Goal: Information Seeking & Learning: Find specific fact

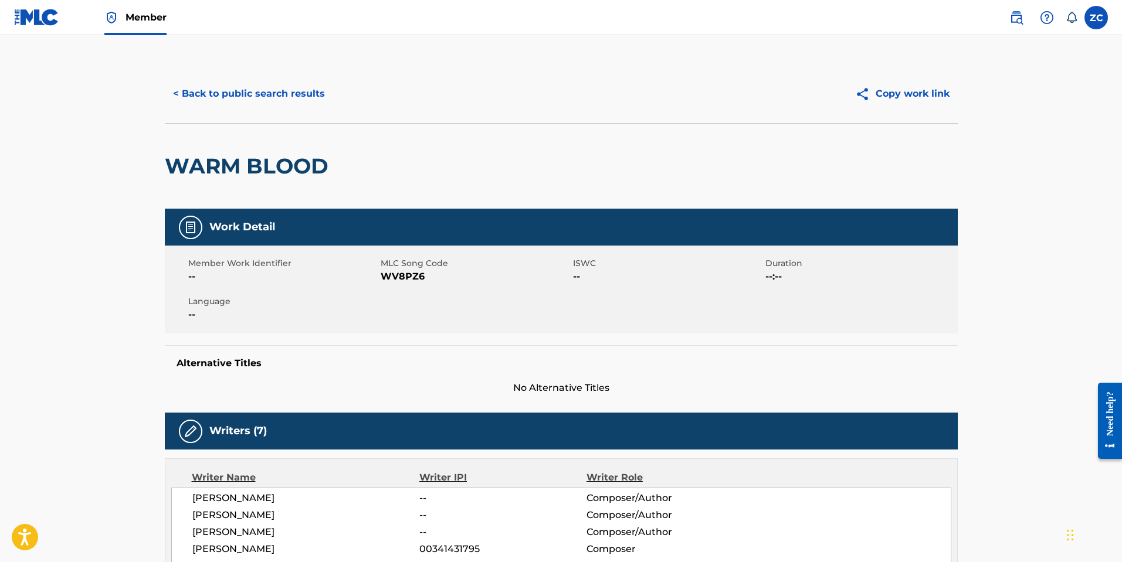
click at [253, 83] on button "< Back to public search results" at bounding box center [249, 93] width 168 height 29
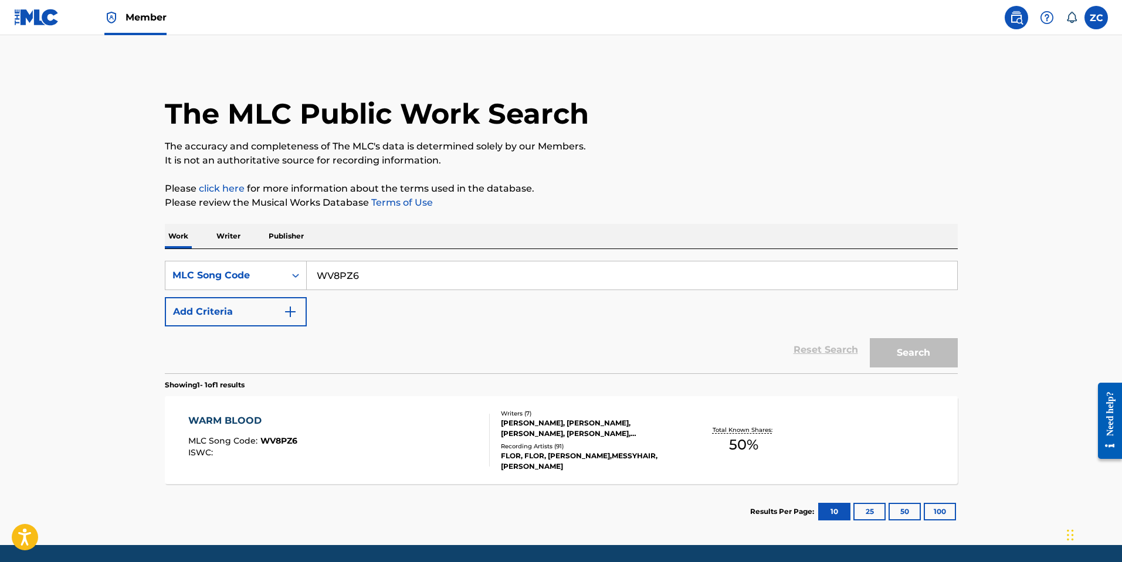
scroll to position [9, 0]
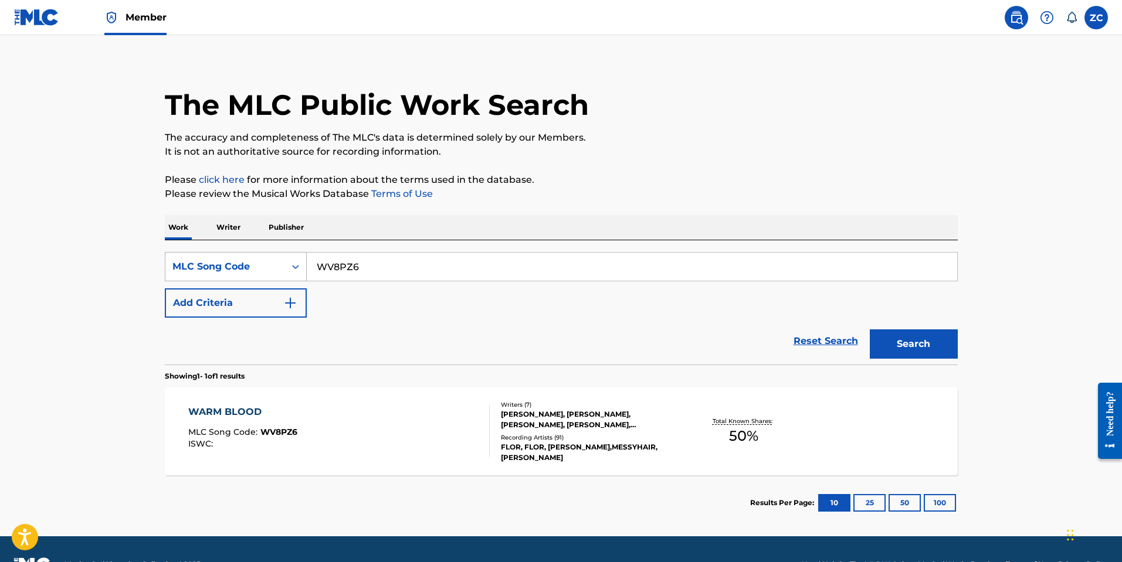
click at [245, 272] on div "MLC Song Code" at bounding box center [225, 267] width 106 height 14
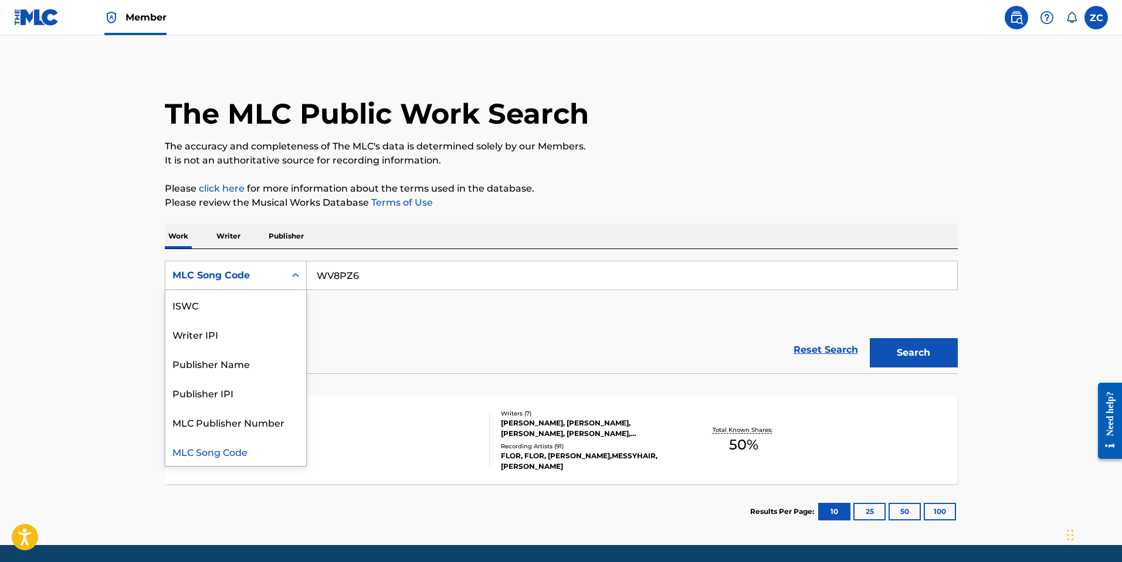
scroll to position [0, 0]
click at [220, 314] on div "Work Title" at bounding box center [235, 304] width 141 height 29
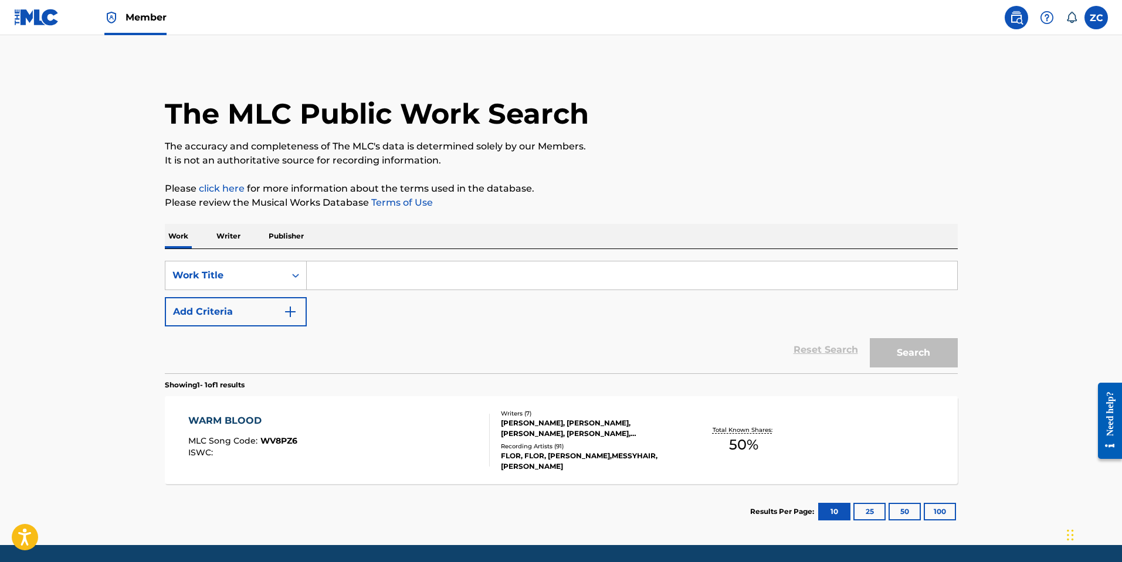
click at [223, 313] on button "Add Criteria" at bounding box center [236, 311] width 142 height 29
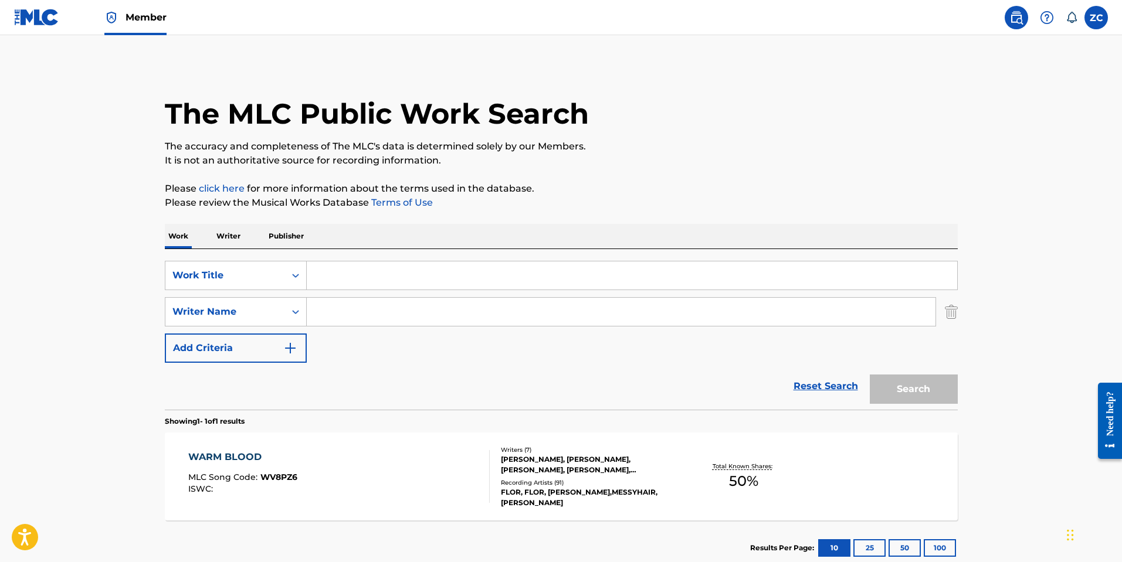
click at [393, 286] on input "Search Form" at bounding box center [632, 275] width 650 height 28
paste input "I'm Awesome"
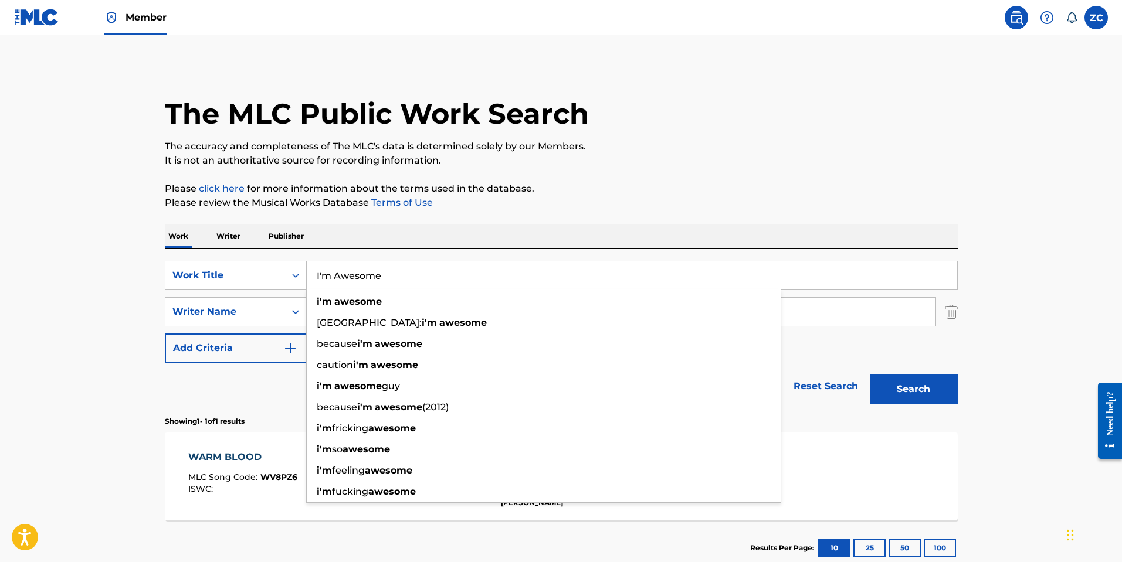
type input "I'm Awesome"
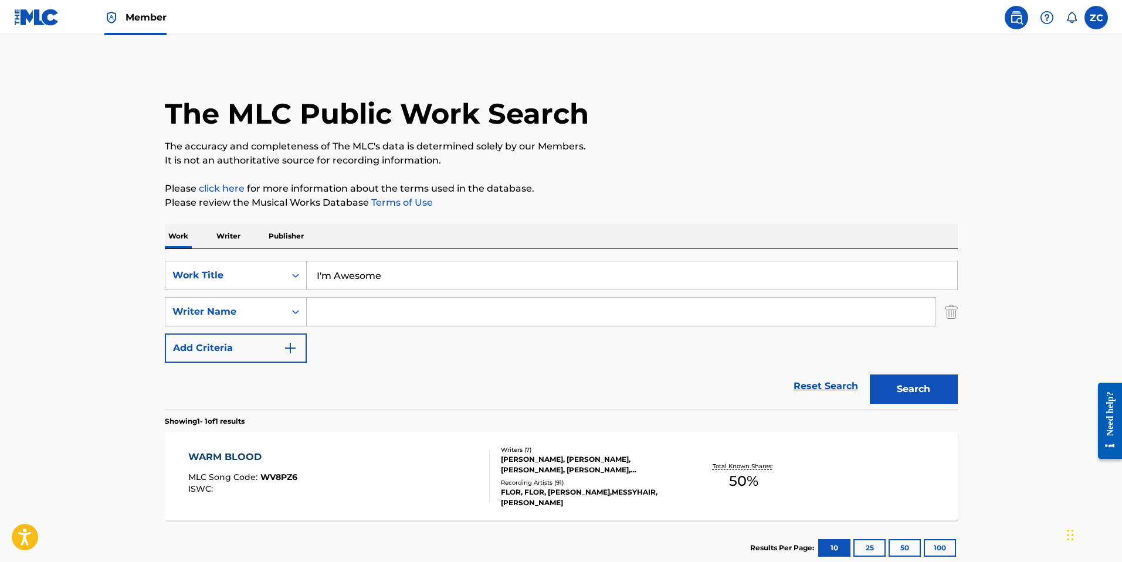
click at [824, 457] on div "WARM BLOOD MLC Song Code : WV8PZ6 ISWC : Writers ( 7 ) [PERSON_NAME], [PERSON_N…" at bounding box center [561, 477] width 793 height 88
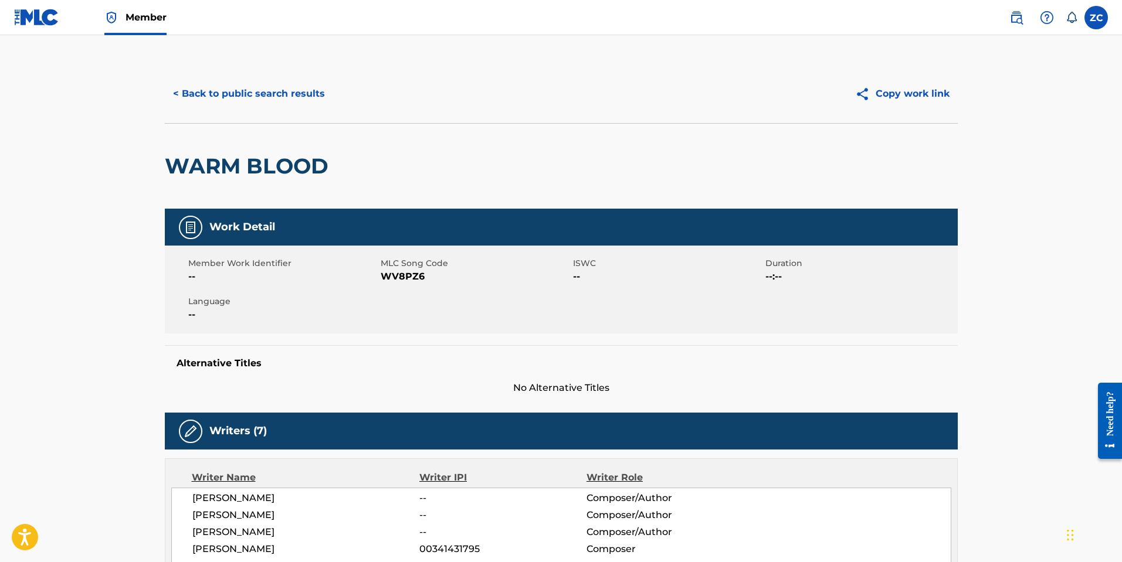
click at [249, 96] on button "< Back to public search results" at bounding box center [249, 93] width 168 height 29
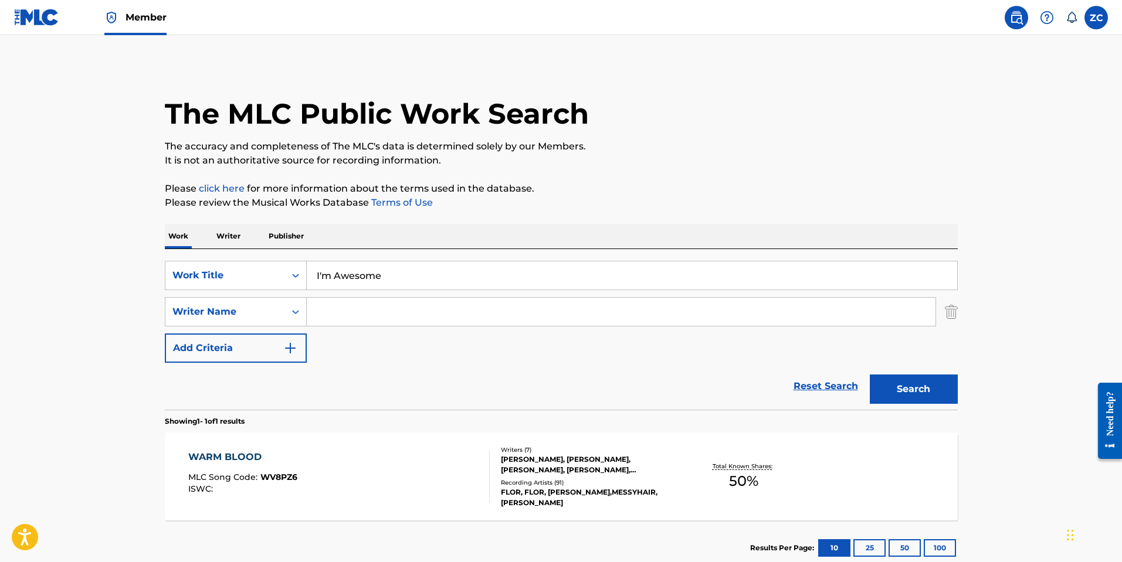
click at [345, 307] on input "Search Form" at bounding box center [621, 312] width 629 height 28
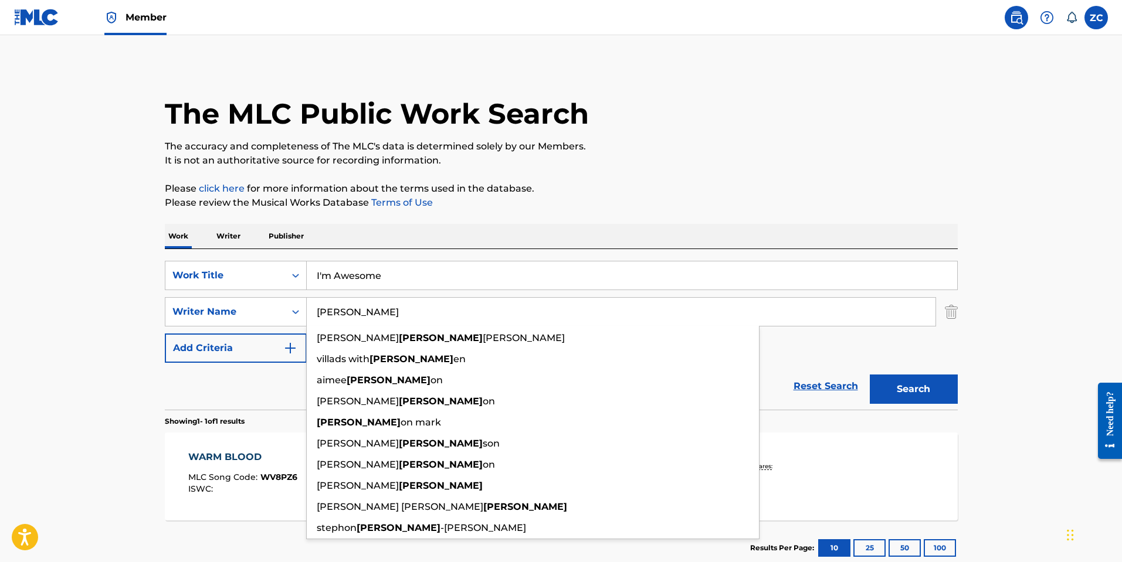
type input "[PERSON_NAME]"
click at [869, 375] on button "Search" at bounding box center [913, 389] width 88 height 29
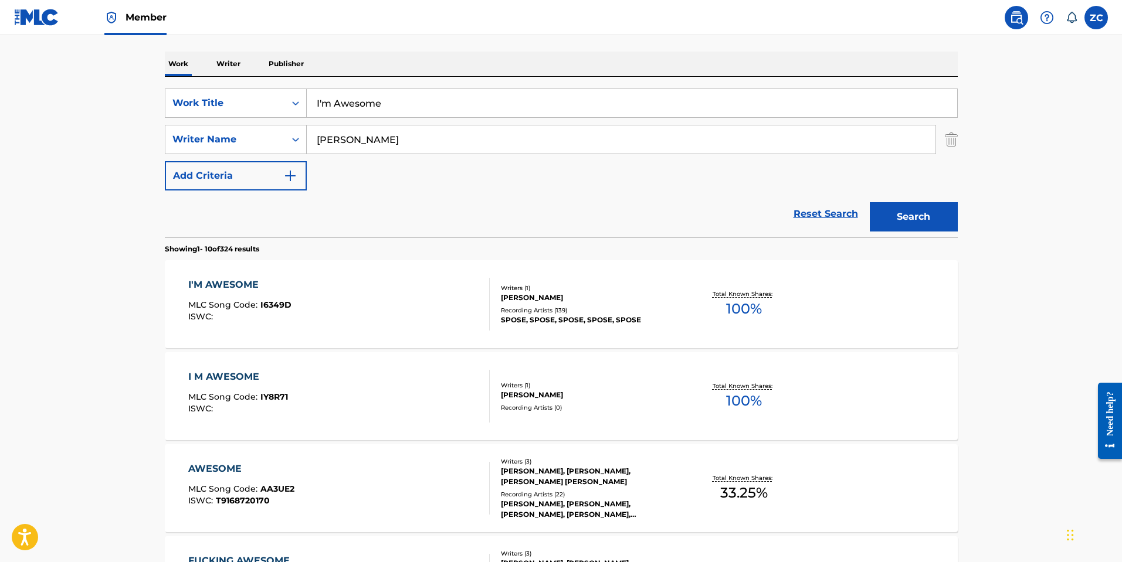
scroll to position [176, 0]
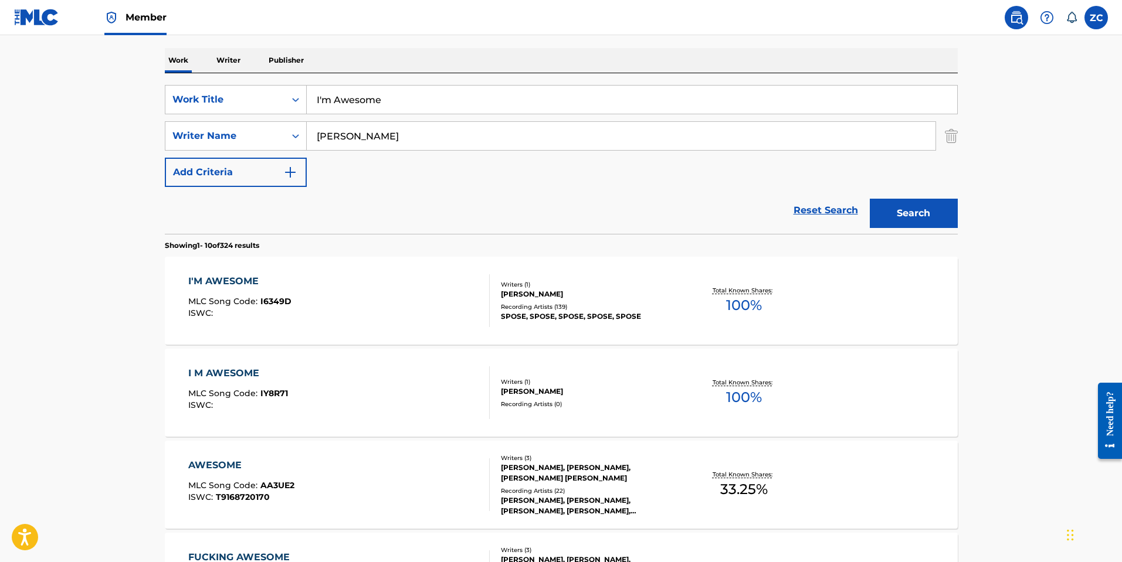
click at [361, 318] on div "I'M AWESOME MLC Song Code : I6349D ISWC :" at bounding box center [338, 300] width 301 height 53
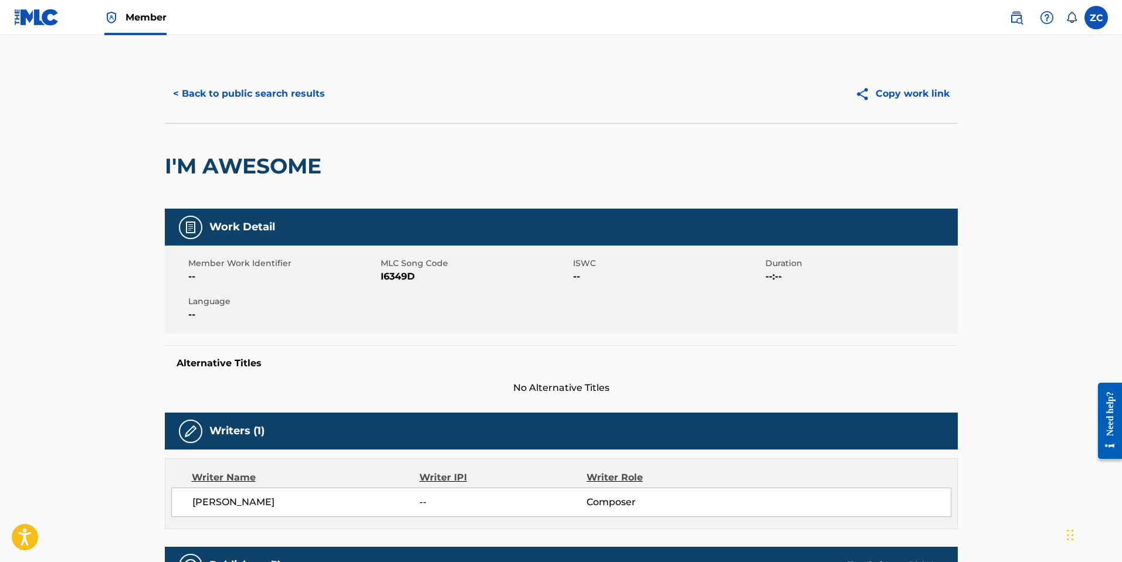
click at [244, 106] on button "< Back to public search results" at bounding box center [249, 93] width 168 height 29
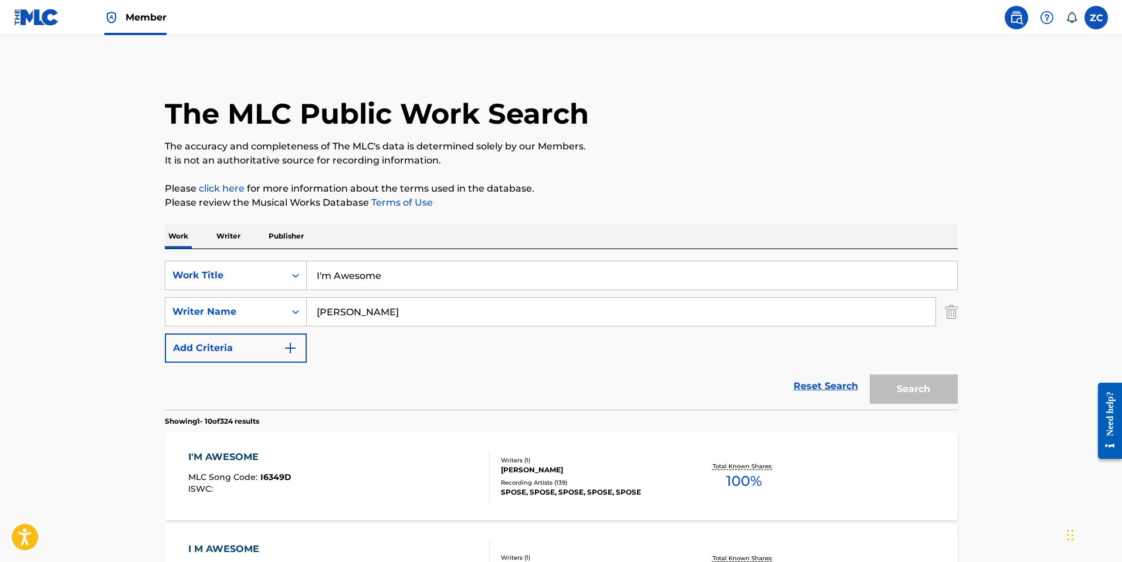
scroll to position [176, 0]
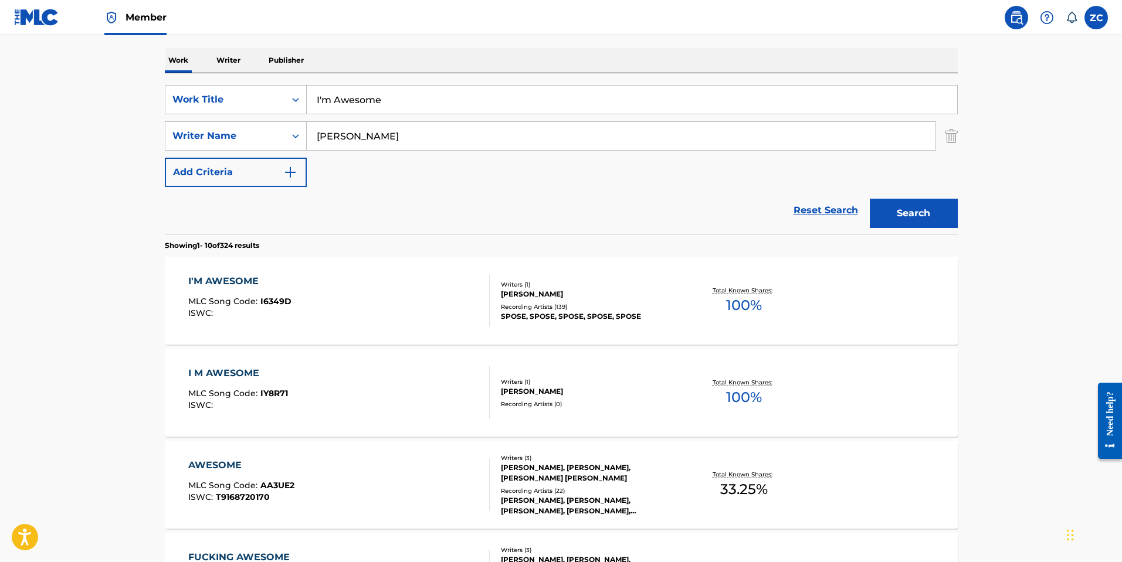
drag, startPoint x: 428, startPoint y: 96, endPoint x: 70, endPoint y: 60, distance: 360.1
click at [71, 60] on main "The MLC Public Work Search The accuracy and completeness of The MLC's data is d…" at bounding box center [561, 549] width 1122 height 1380
paste input "Drank"
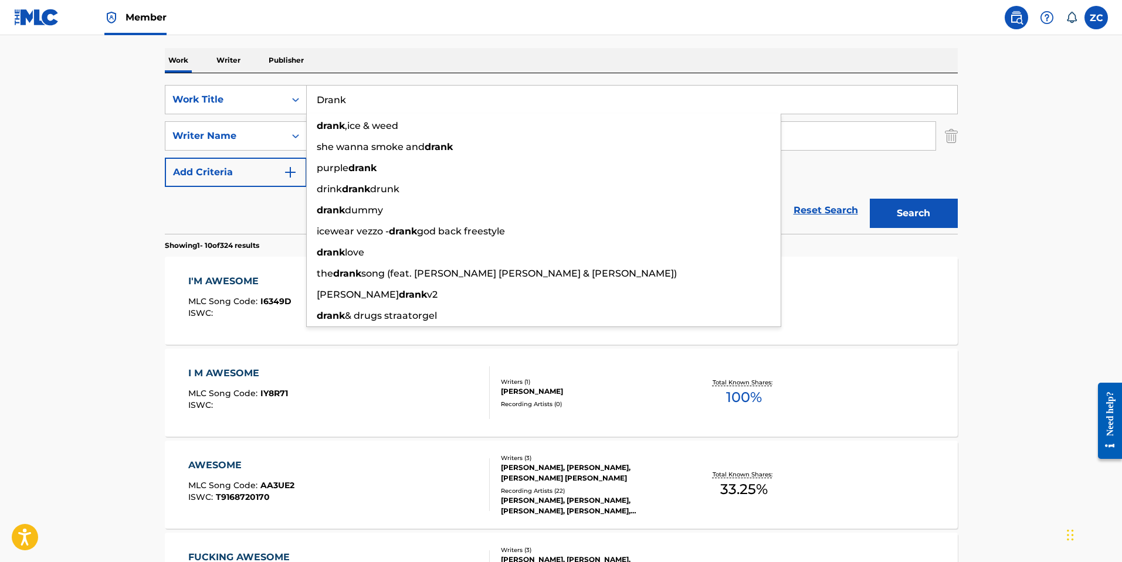
type input "Drank"
click at [904, 193] on div "Search" at bounding box center [911, 210] width 94 height 47
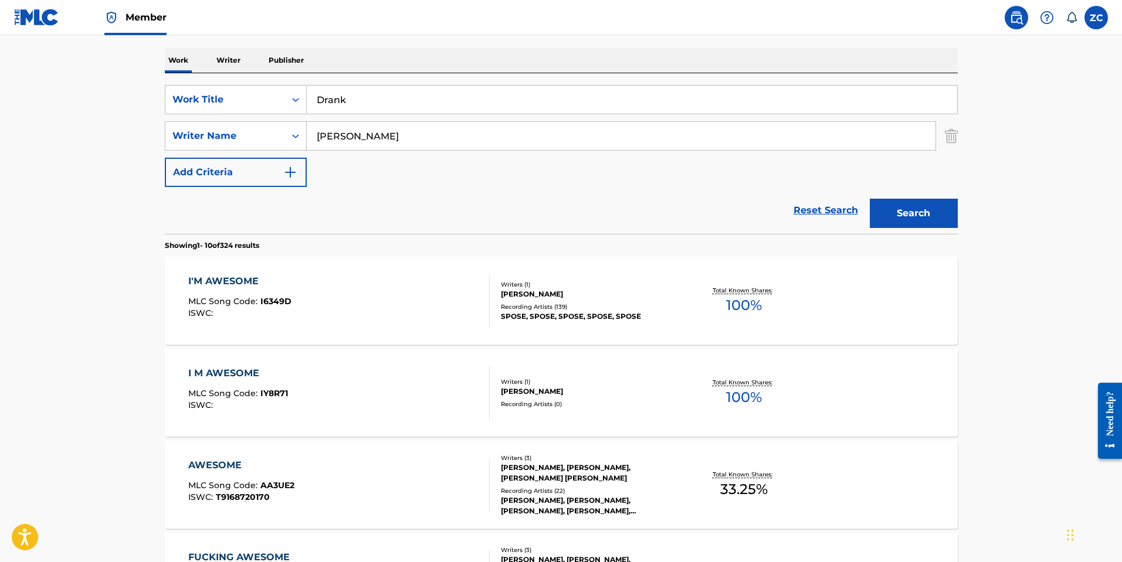
click at [909, 209] on button "Search" at bounding box center [913, 213] width 88 height 29
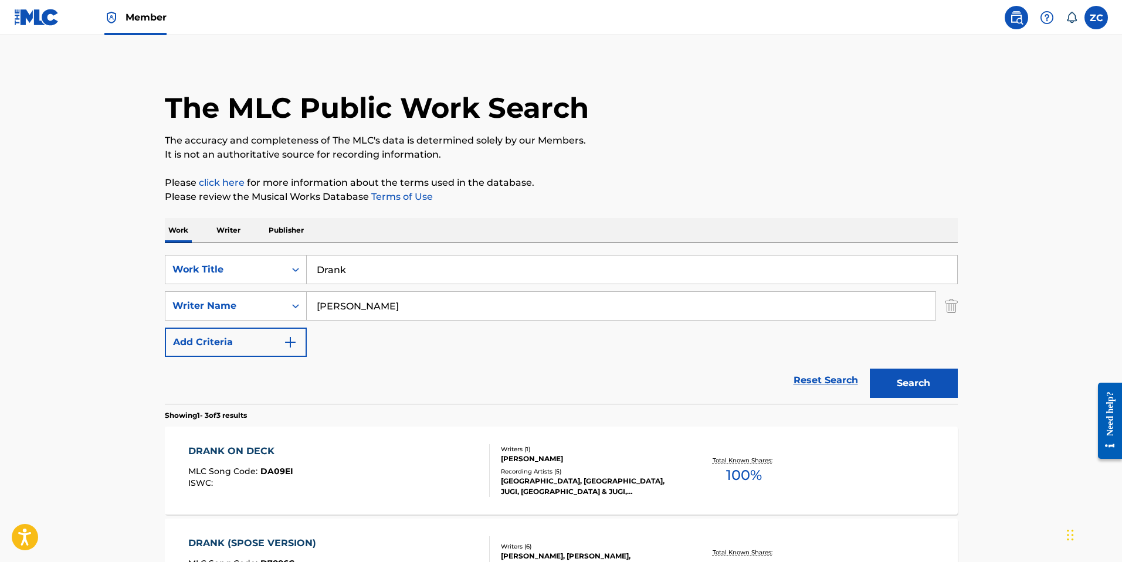
scroll to position [0, 0]
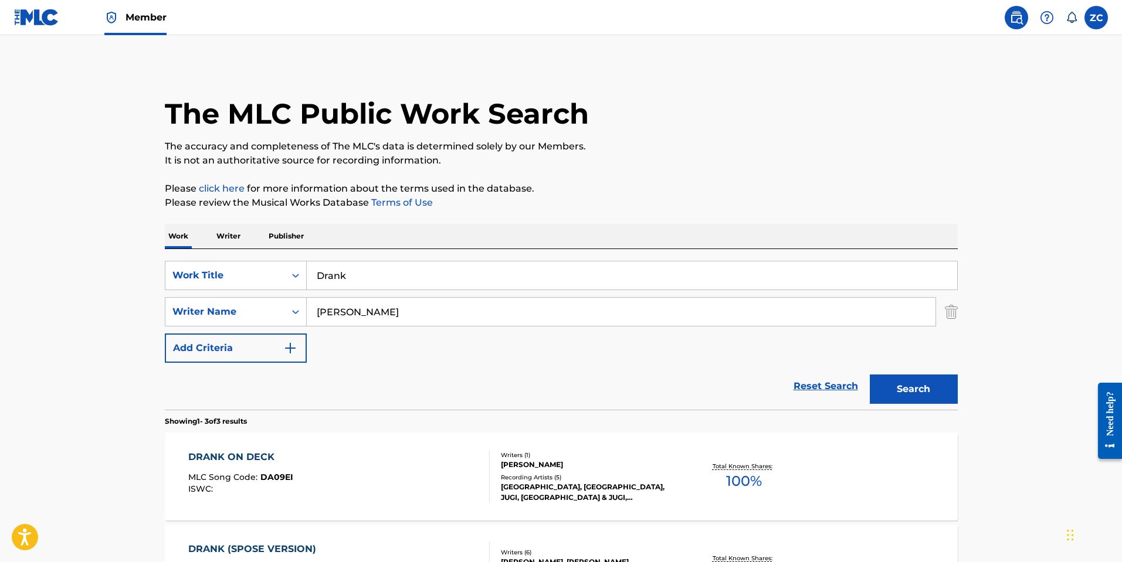
drag, startPoint x: 841, startPoint y: 379, endPoint x: 735, endPoint y: 360, distance: 107.3
click at [841, 379] on link "Reset Search" at bounding box center [825, 386] width 76 height 26
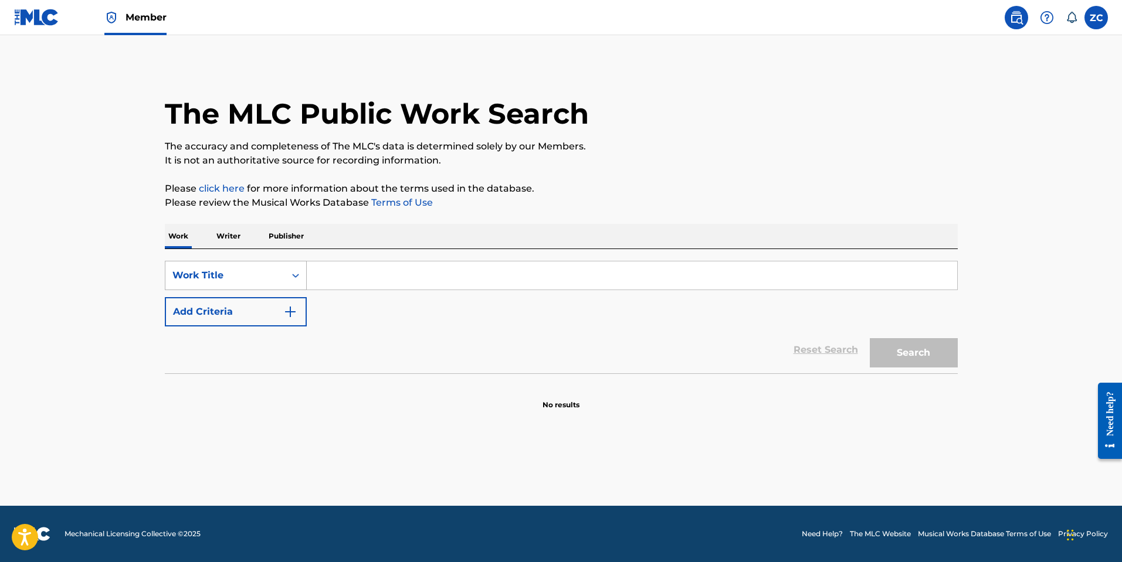
click at [217, 269] on div "Work Title" at bounding box center [225, 276] width 106 height 14
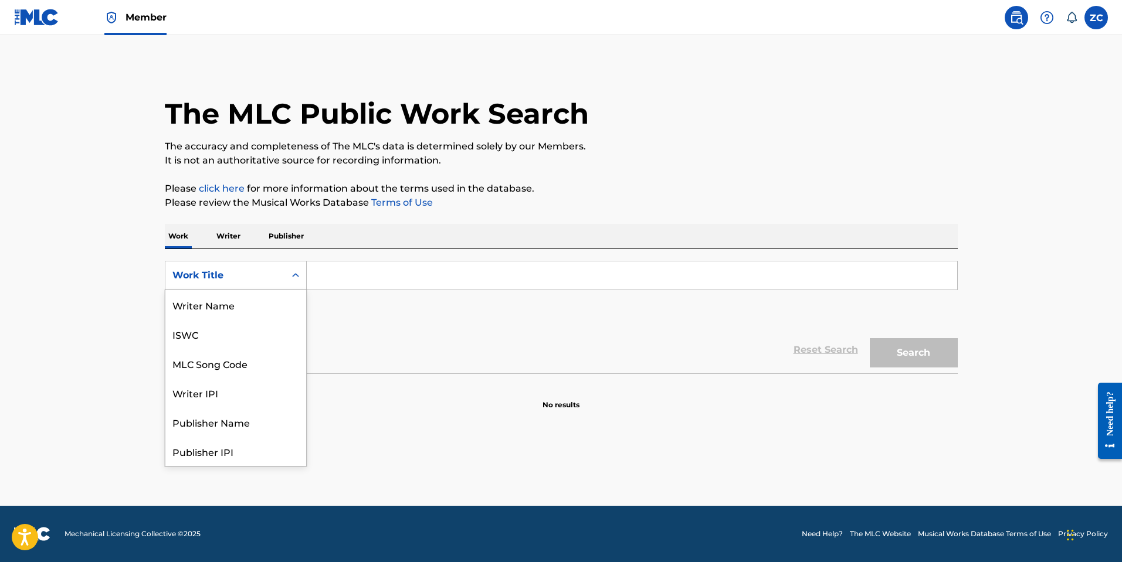
scroll to position [59, 0]
click at [211, 307] on div "MLC Song Code" at bounding box center [235, 304] width 141 height 29
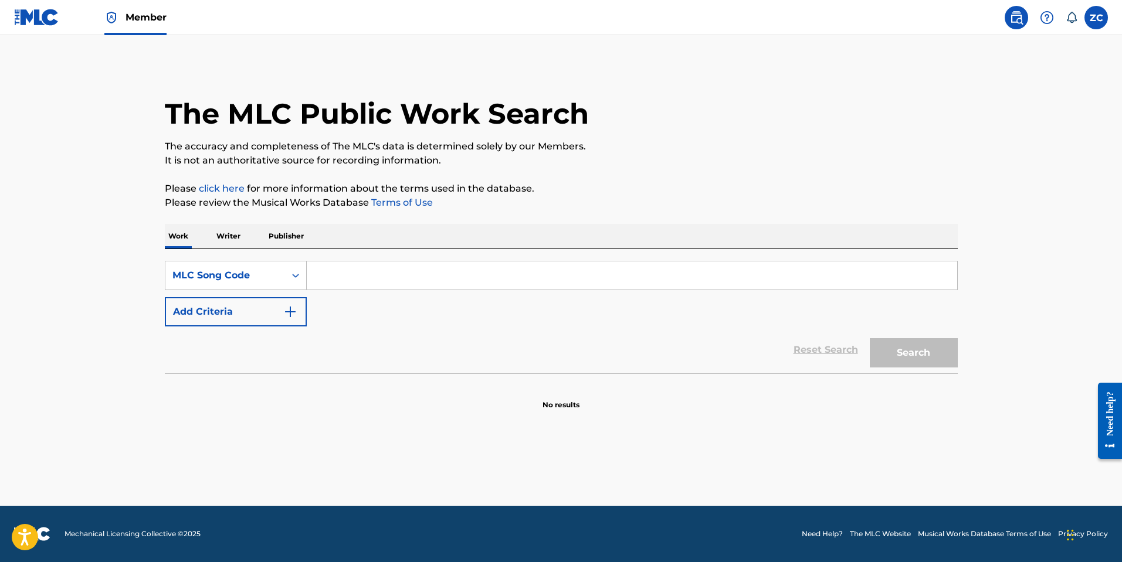
click at [394, 280] on input "Search Form" at bounding box center [632, 275] width 650 height 28
paste input "D6206M"
type input "D6206M"
click at [889, 338] on button "Search" at bounding box center [913, 352] width 88 height 29
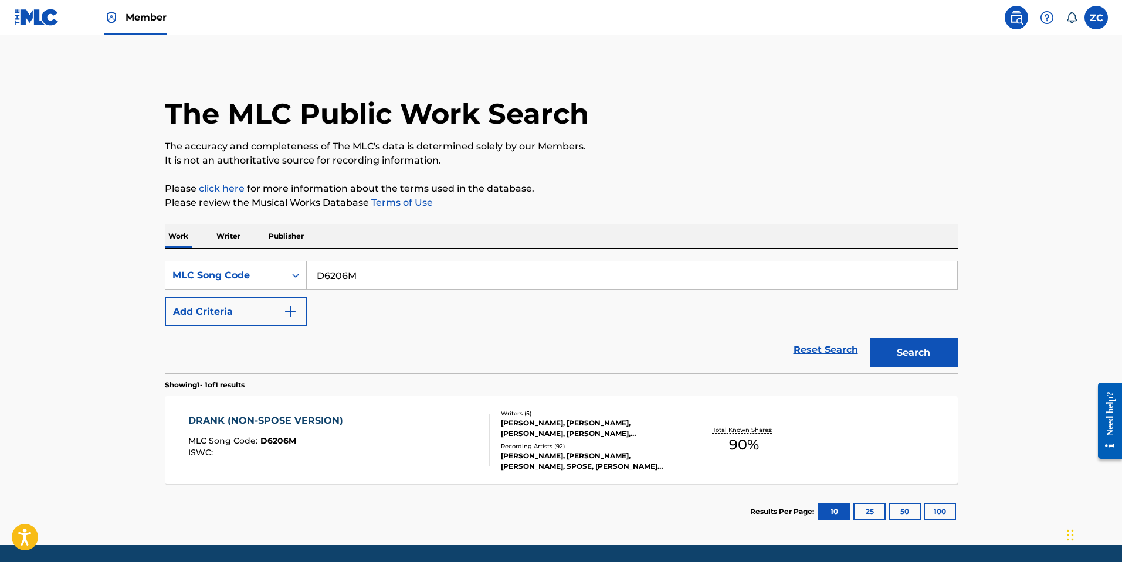
click at [269, 445] on span "D6206M" at bounding box center [278, 441] width 36 height 11
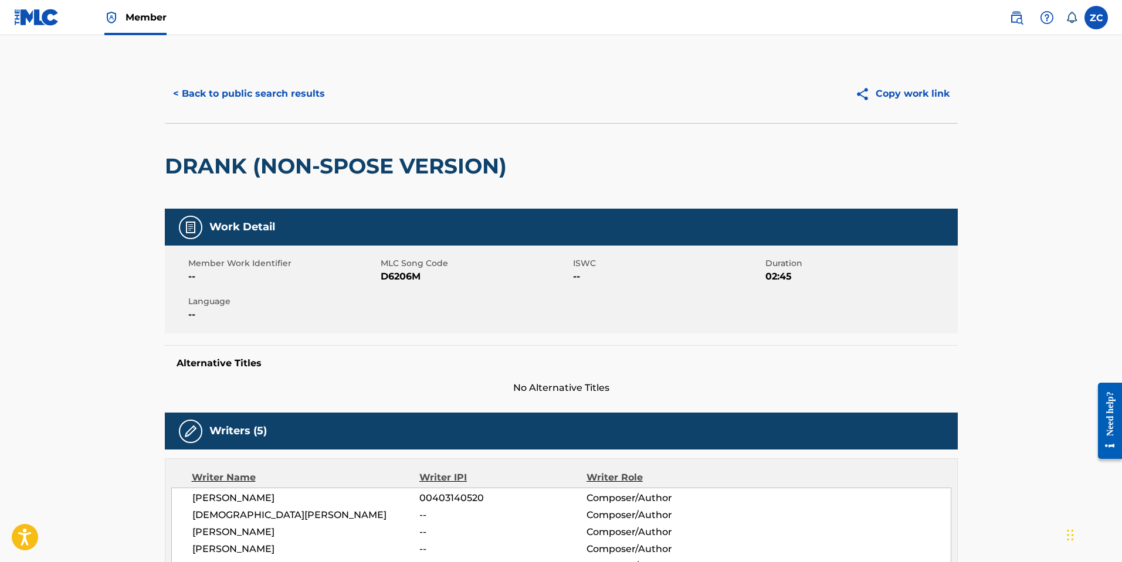
click at [228, 90] on button "< Back to public search results" at bounding box center [249, 93] width 168 height 29
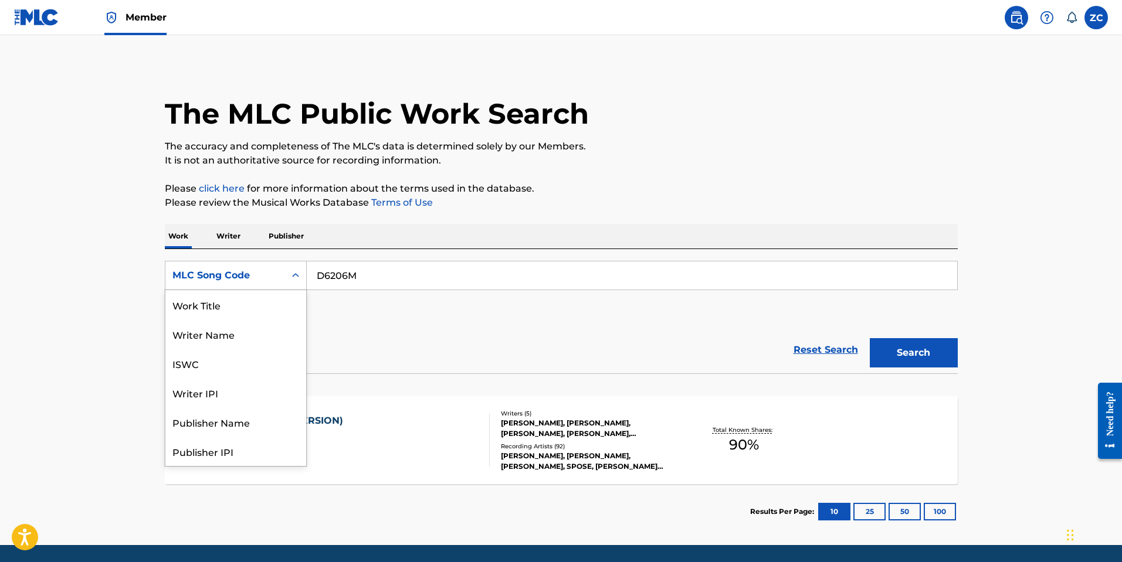
click at [251, 283] on div "MLC Song Code" at bounding box center [225, 275] width 120 height 22
click at [220, 304] on div "Work Title" at bounding box center [235, 304] width 141 height 29
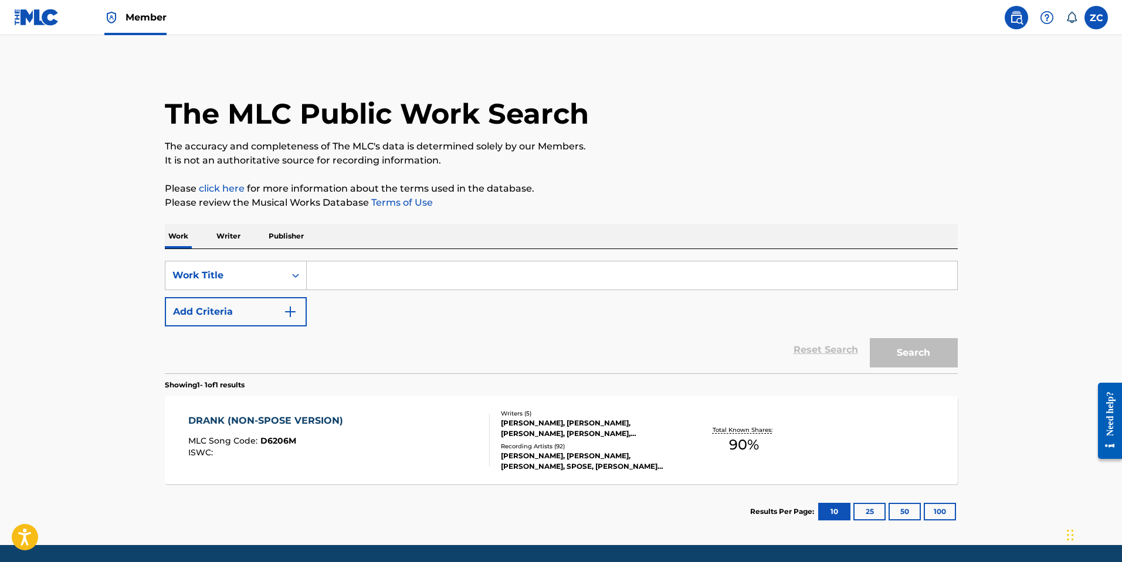
click at [359, 263] on input "Search Form" at bounding box center [632, 275] width 650 height 28
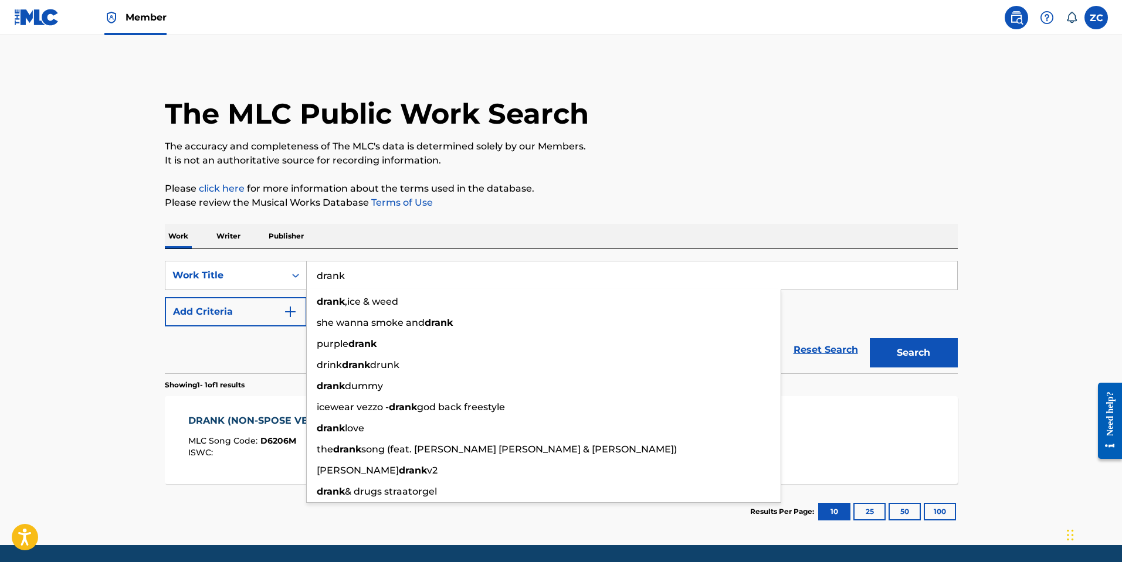
type input "drank"
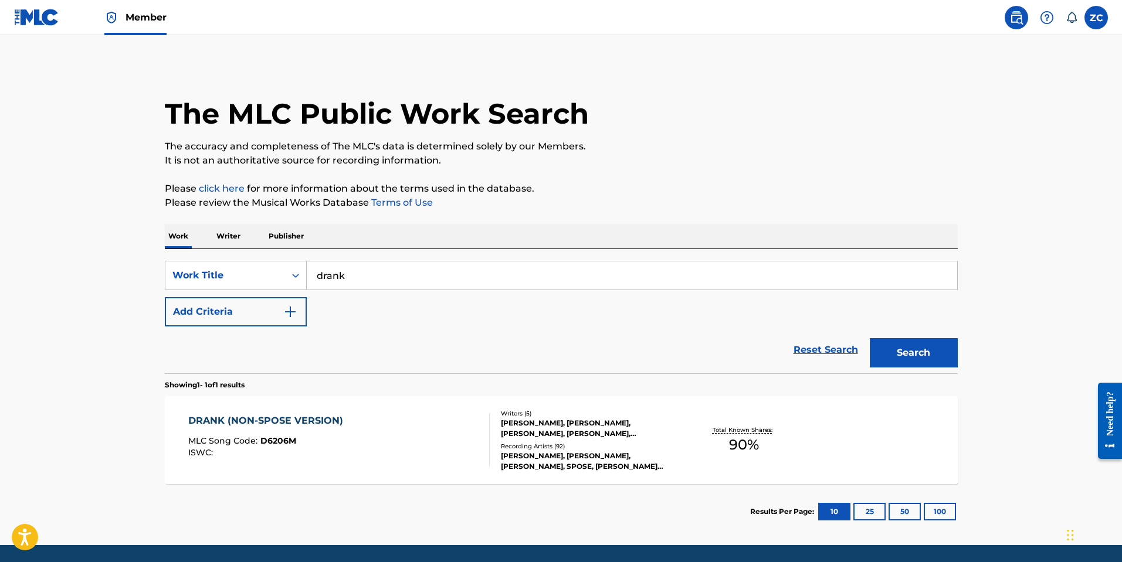
click at [165, 297] on button "Add Criteria" at bounding box center [236, 311] width 142 height 29
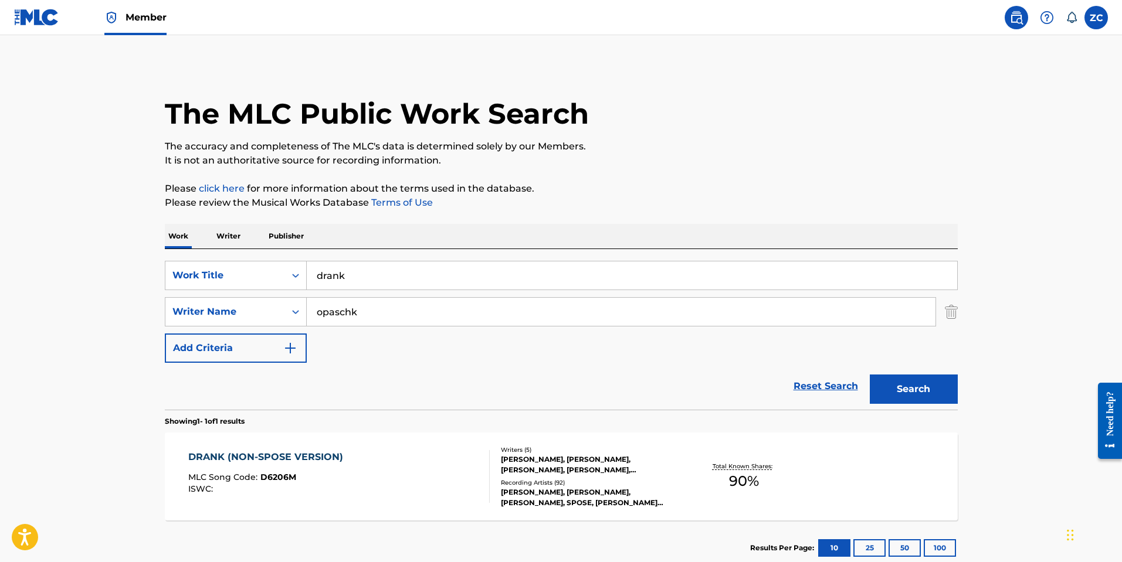
type input "opaschke"
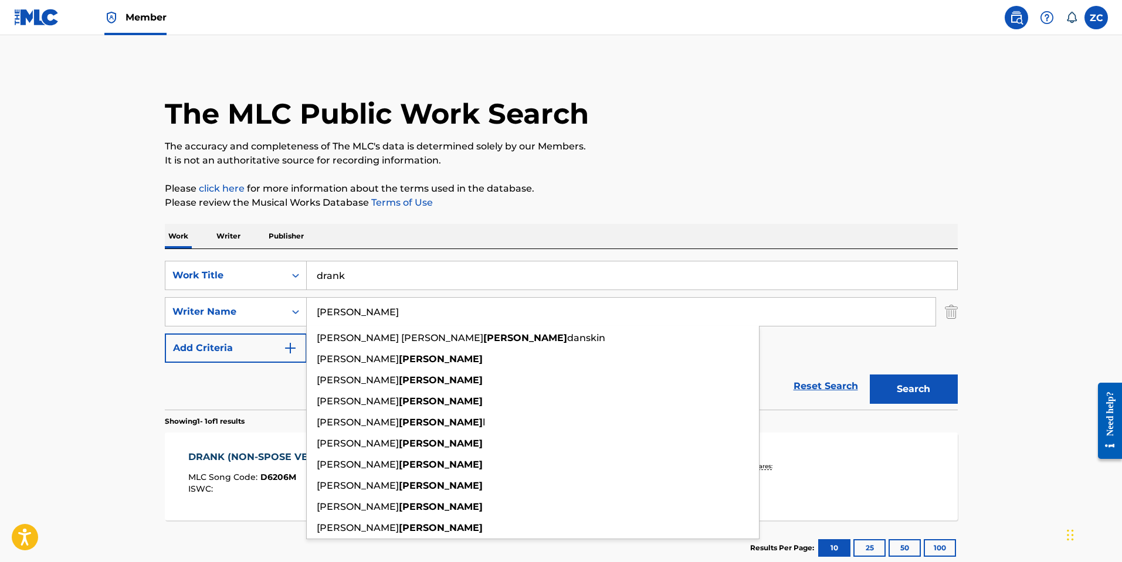
type input "[PERSON_NAME]"
click at [869, 375] on button "Search" at bounding box center [913, 389] width 88 height 29
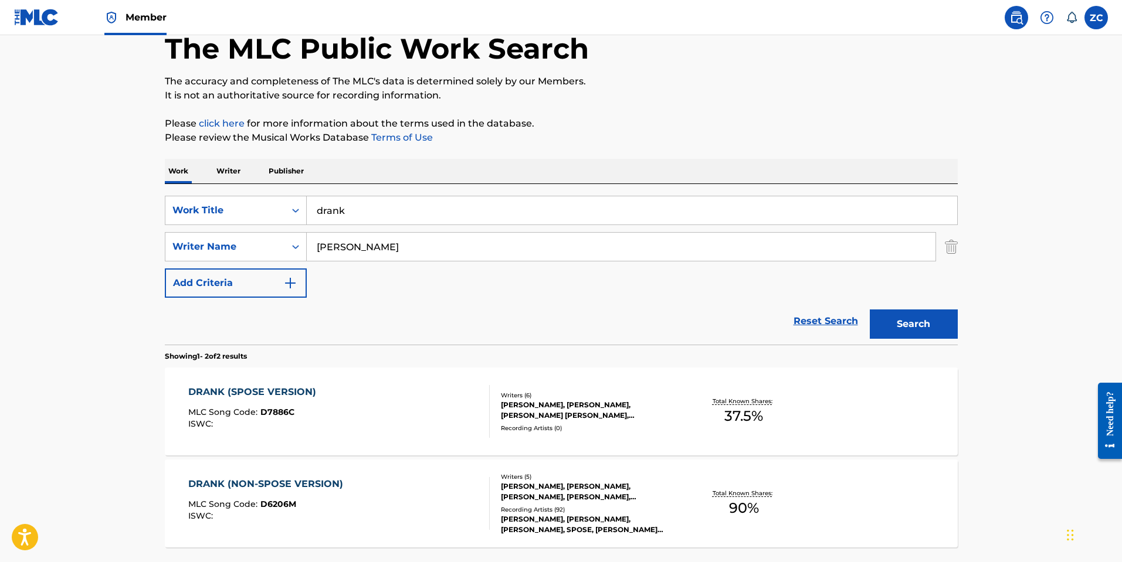
scroll to position [168, 0]
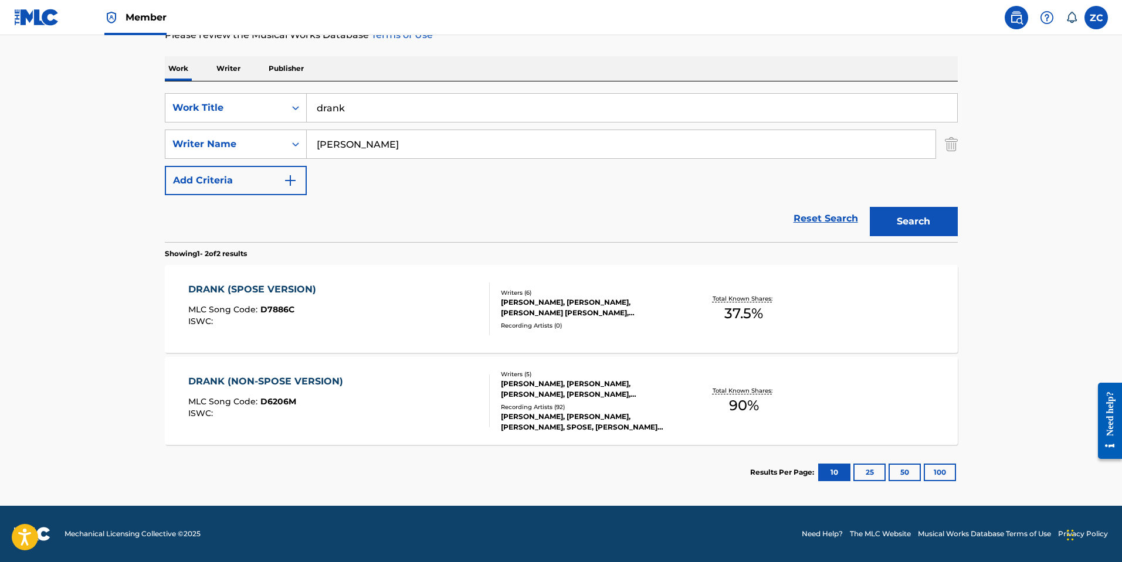
click at [390, 310] on div "DRANK (SPOSE VERSION) MLC Song Code : D7886C ISWC :" at bounding box center [338, 309] width 301 height 53
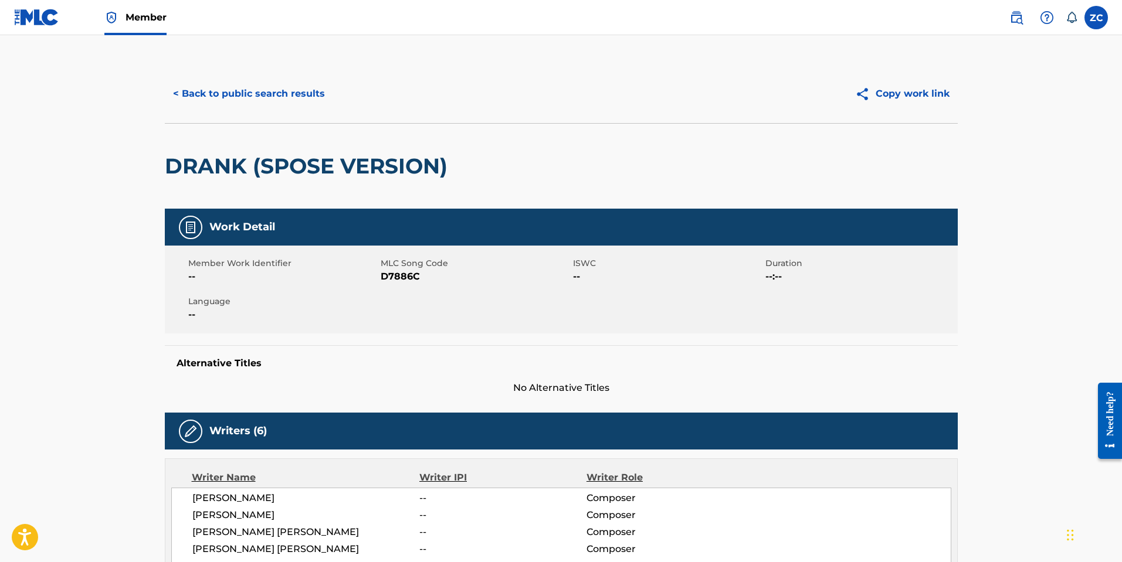
click at [242, 94] on button "< Back to public search results" at bounding box center [249, 93] width 168 height 29
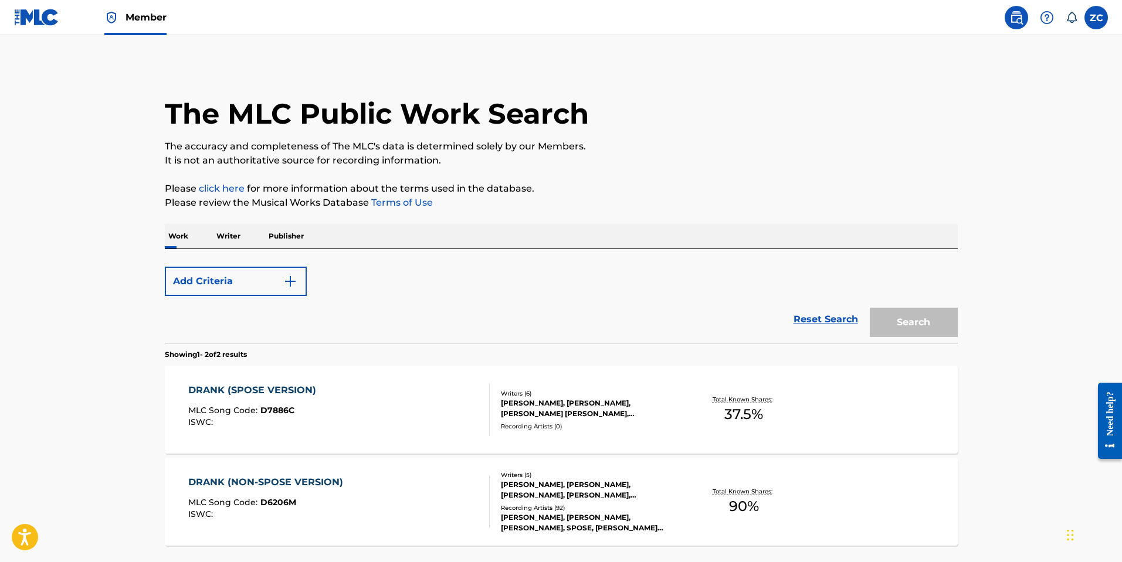
scroll to position [101, 0]
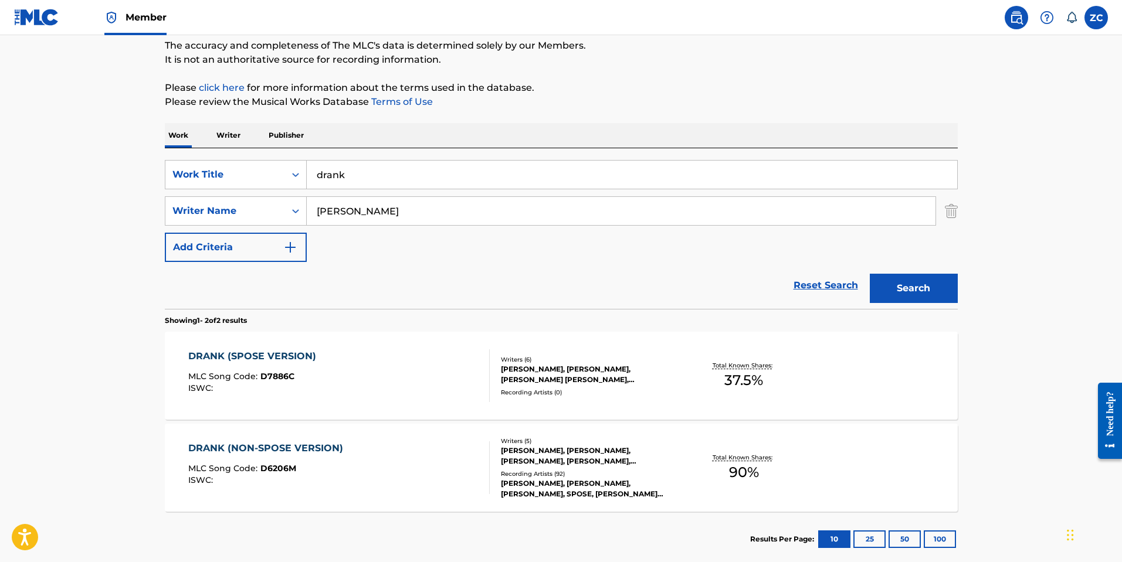
click at [273, 517] on section "Results Per Page: 10 25 50 100" at bounding box center [561, 539] width 793 height 55
click at [297, 485] on div "DRANK (NON-SPOSE VERSION) MLC Song Code : D6206M ISWC :" at bounding box center [268, 467] width 161 height 53
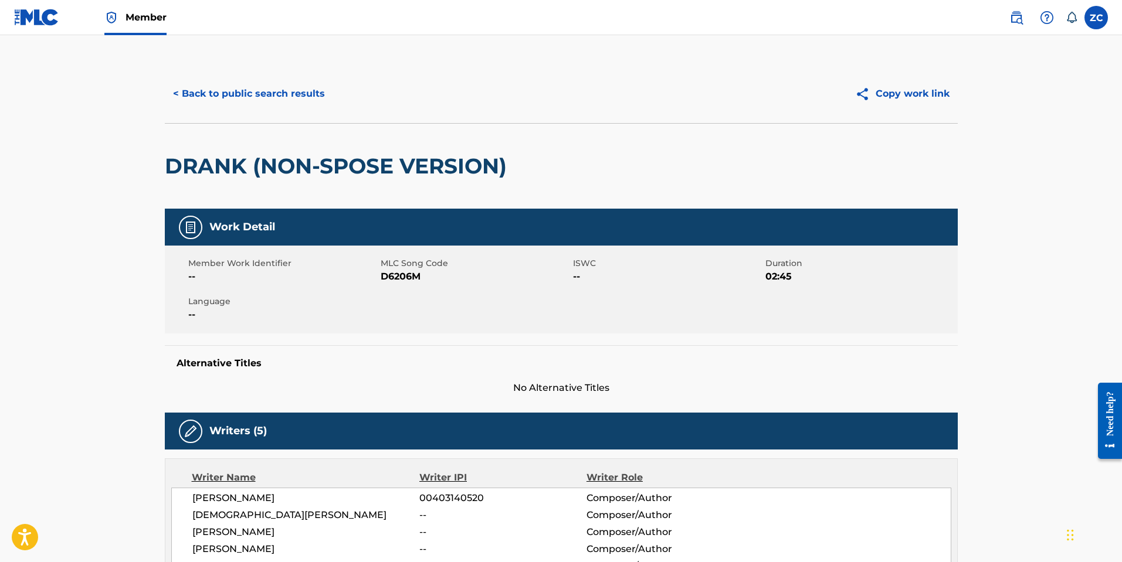
click at [286, 97] on button "< Back to public search results" at bounding box center [249, 93] width 168 height 29
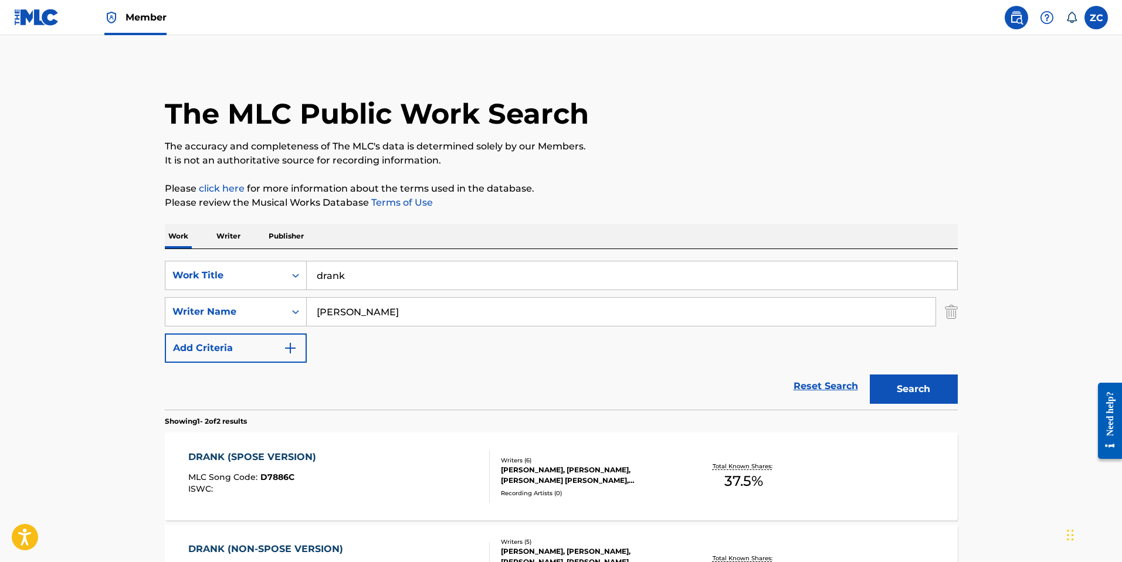
scroll to position [101, 0]
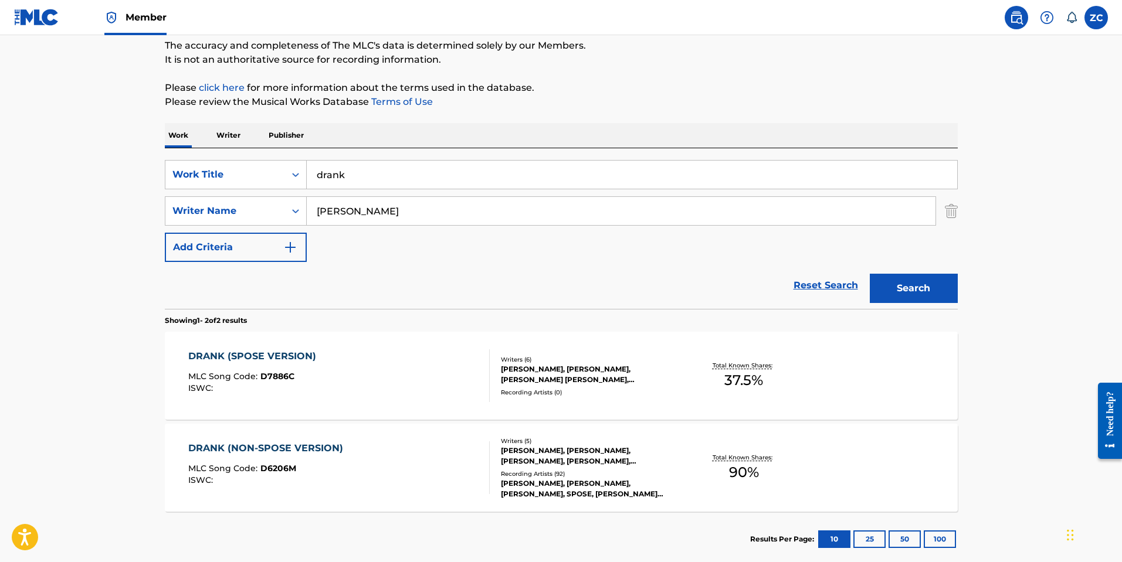
click at [417, 188] on input "drank" at bounding box center [632, 175] width 650 height 28
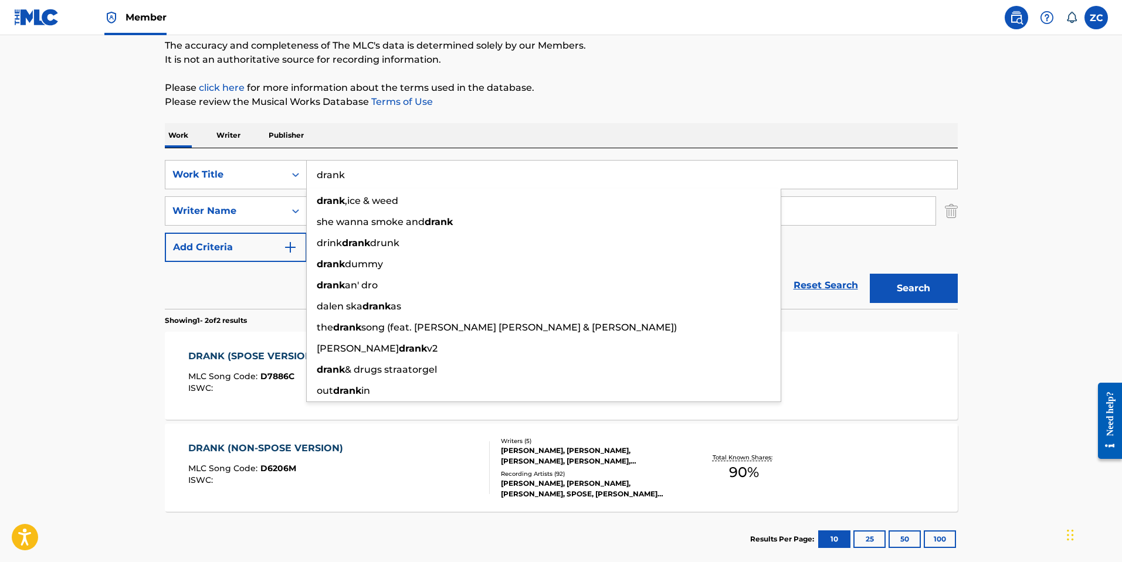
click at [393, 171] on input "drank" at bounding box center [632, 175] width 650 height 28
click at [393, 170] on input "drank" at bounding box center [632, 175] width 650 height 28
paste input "1000 Miles"
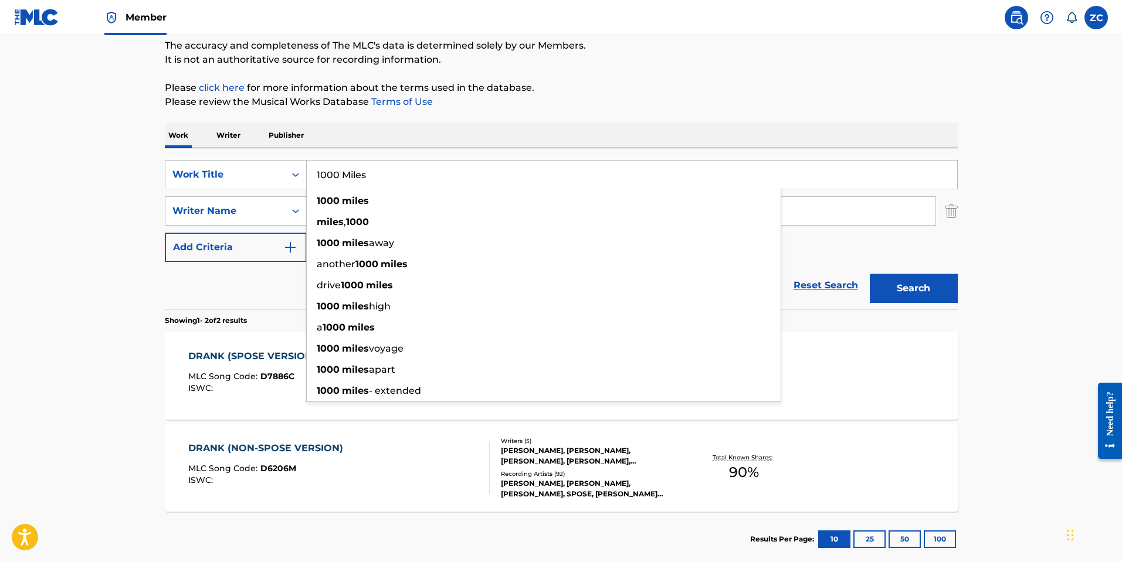
type input "1000 Miles"
drag, startPoint x: 1059, startPoint y: 362, endPoint x: 726, endPoint y: 264, distance: 346.9
click at [1059, 361] on main "The MLC Public Work Search The accuracy and completeness of The MLC's data is d…" at bounding box center [561, 253] width 1122 height 638
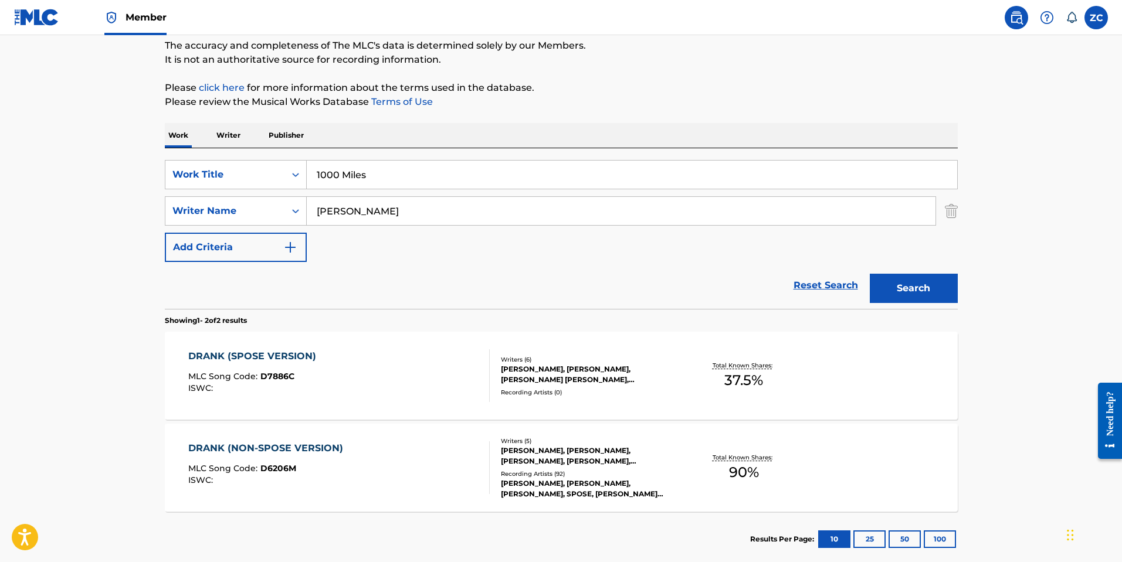
click at [508, 202] on input "[PERSON_NAME]" at bounding box center [621, 211] width 629 height 28
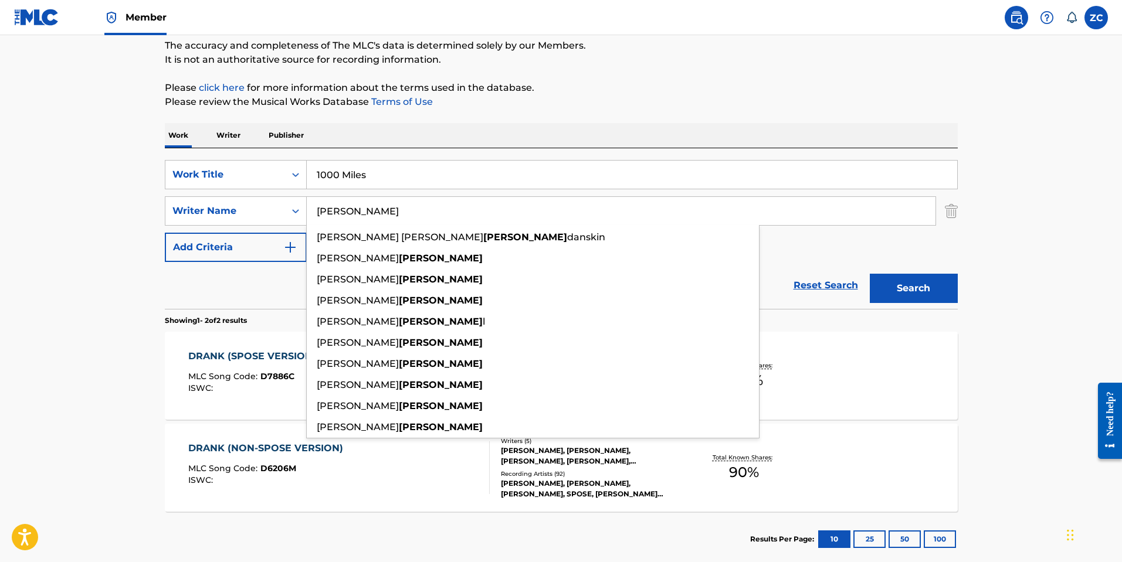
click at [501, 209] on input "[PERSON_NAME]" at bounding box center [621, 211] width 629 height 28
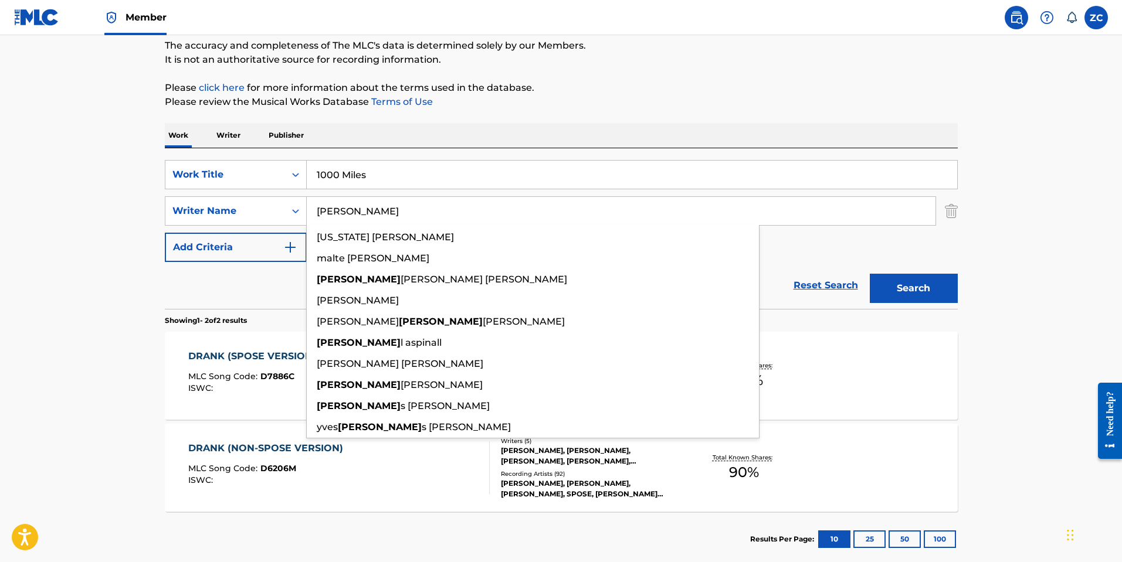
type input "[PERSON_NAME]"
click at [869, 274] on button "Search" at bounding box center [913, 288] width 88 height 29
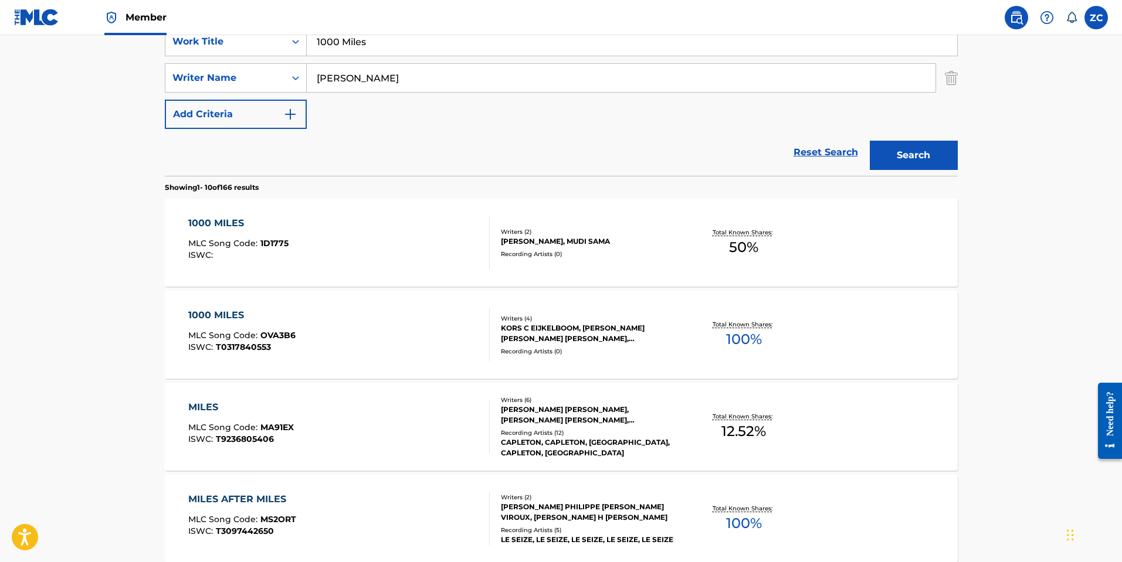
scroll to position [235, 0]
click at [339, 235] on div "1000 MILES MLC Song Code : 1D1775 ISWC :" at bounding box center [338, 242] width 301 height 53
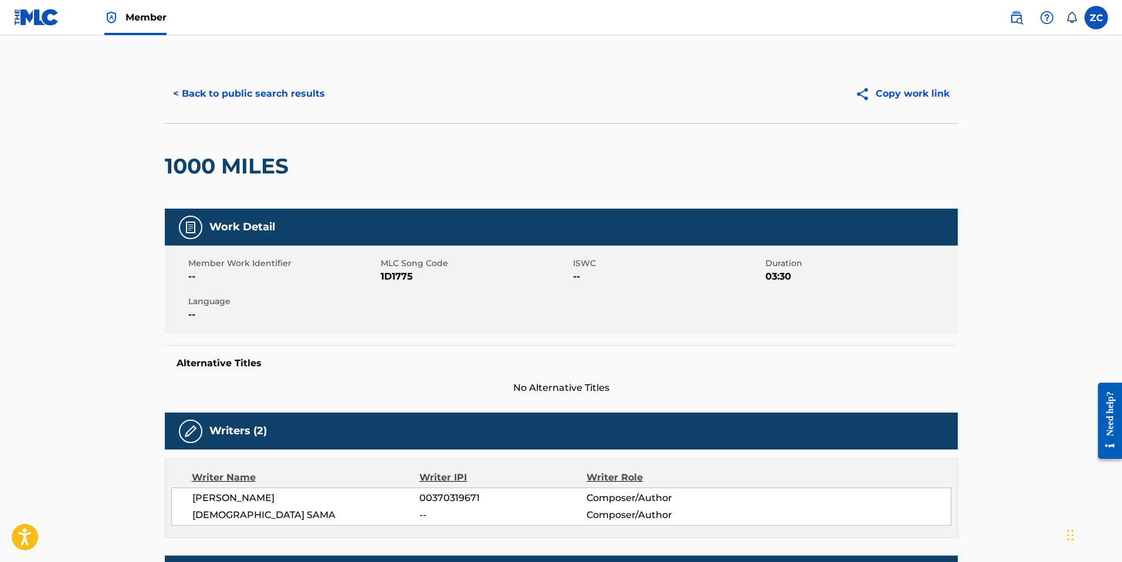
drag, startPoint x: 125, startPoint y: 25, endPoint x: 158, endPoint y: 21, distance: 32.5
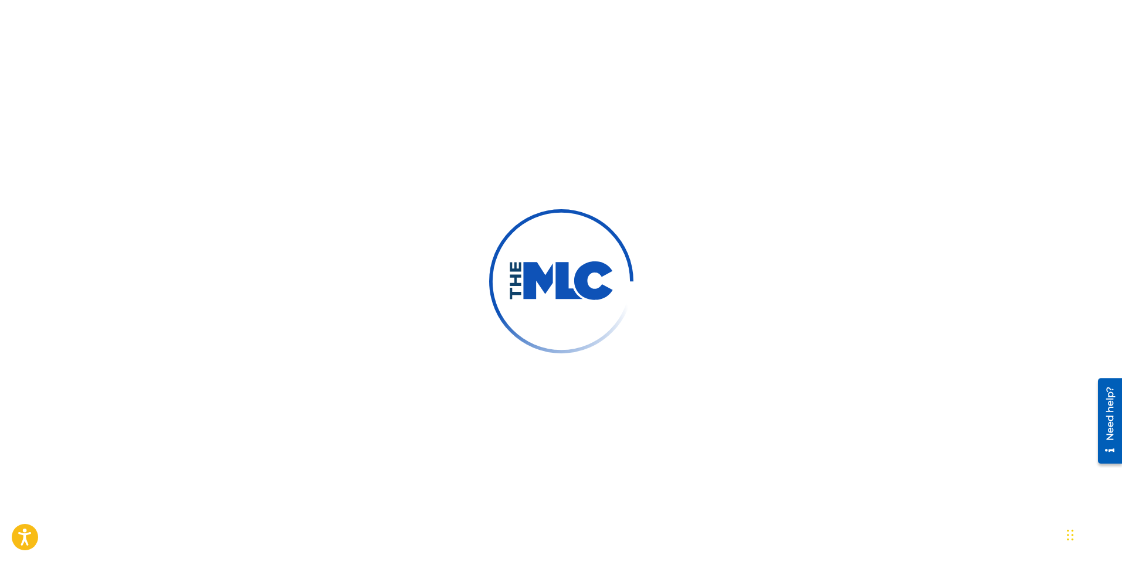
click at [370, 359] on div at bounding box center [561, 281] width 1122 height 562
click at [235, 308] on div at bounding box center [561, 281] width 1122 height 562
